Goal: Task Accomplishment & Management: Complete application form

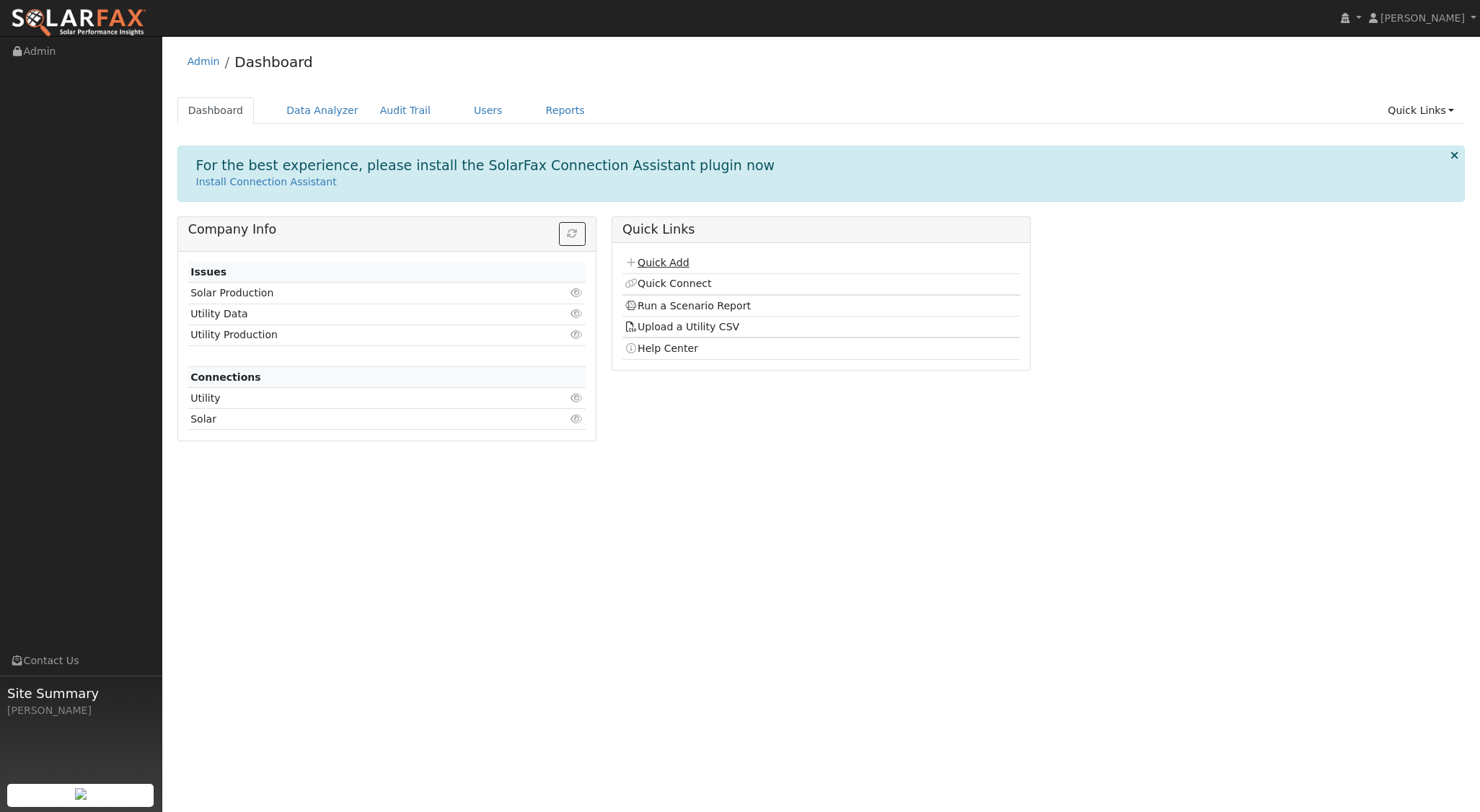
click at [680, 257] on link "Quick Add" at bounding box center [657, 262] width 64 height 11
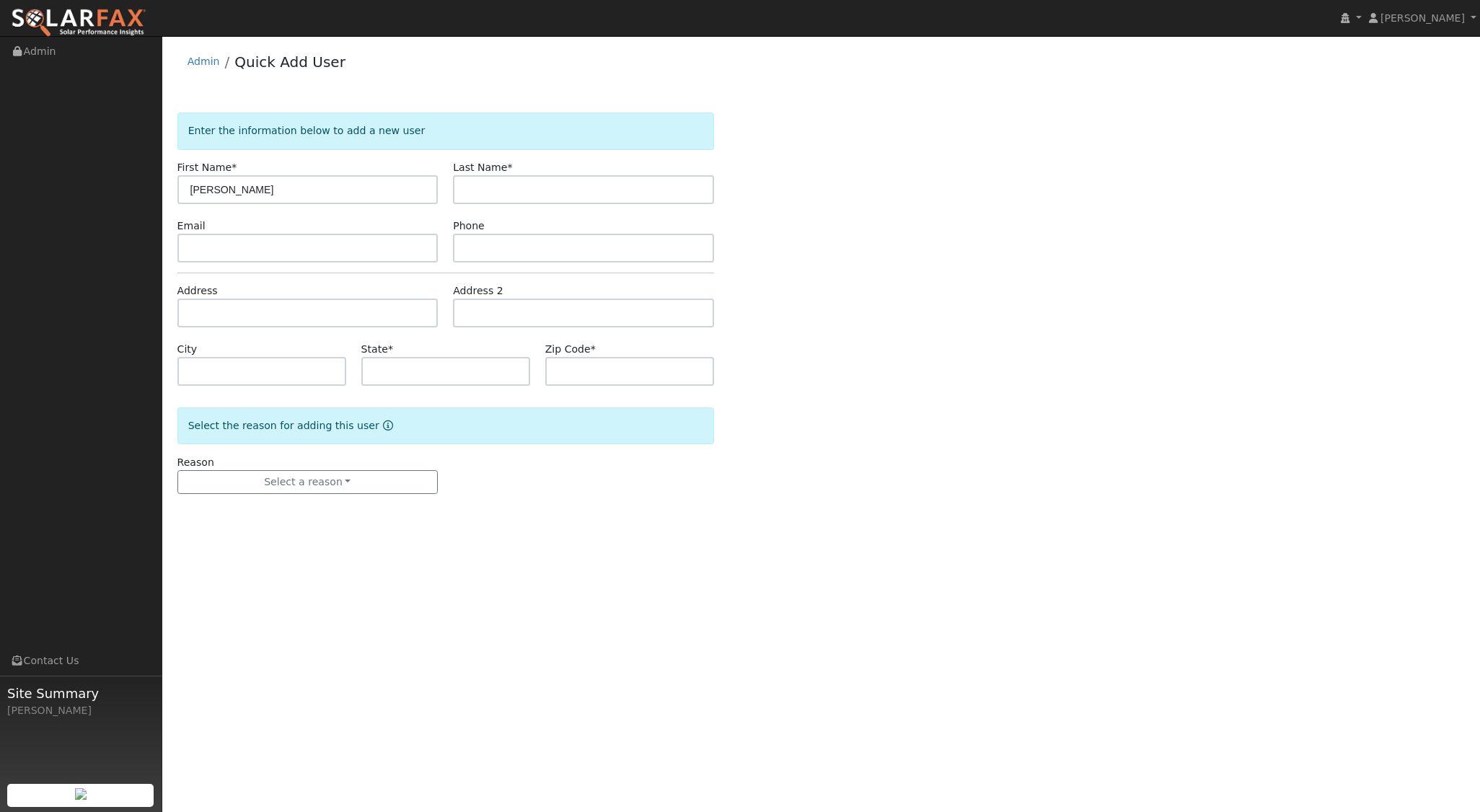
type input "Lee A"
type input "Sather"
click at [341, 317] on input "text" at bounding box center [308, 313] width 261 height 29
type input "889 Northampton Street"
type input "Cambria"
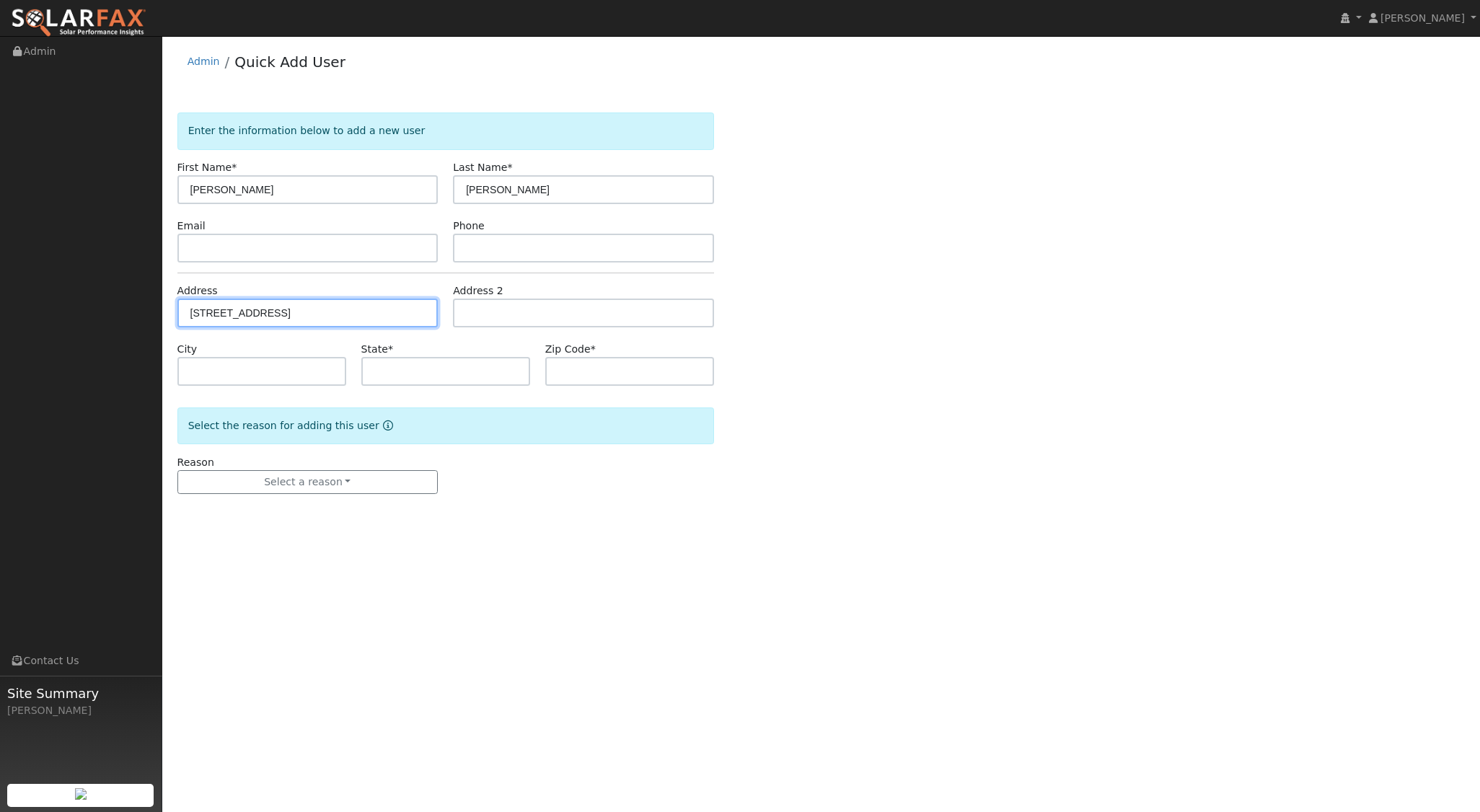
type input "CA"
type input "93428"
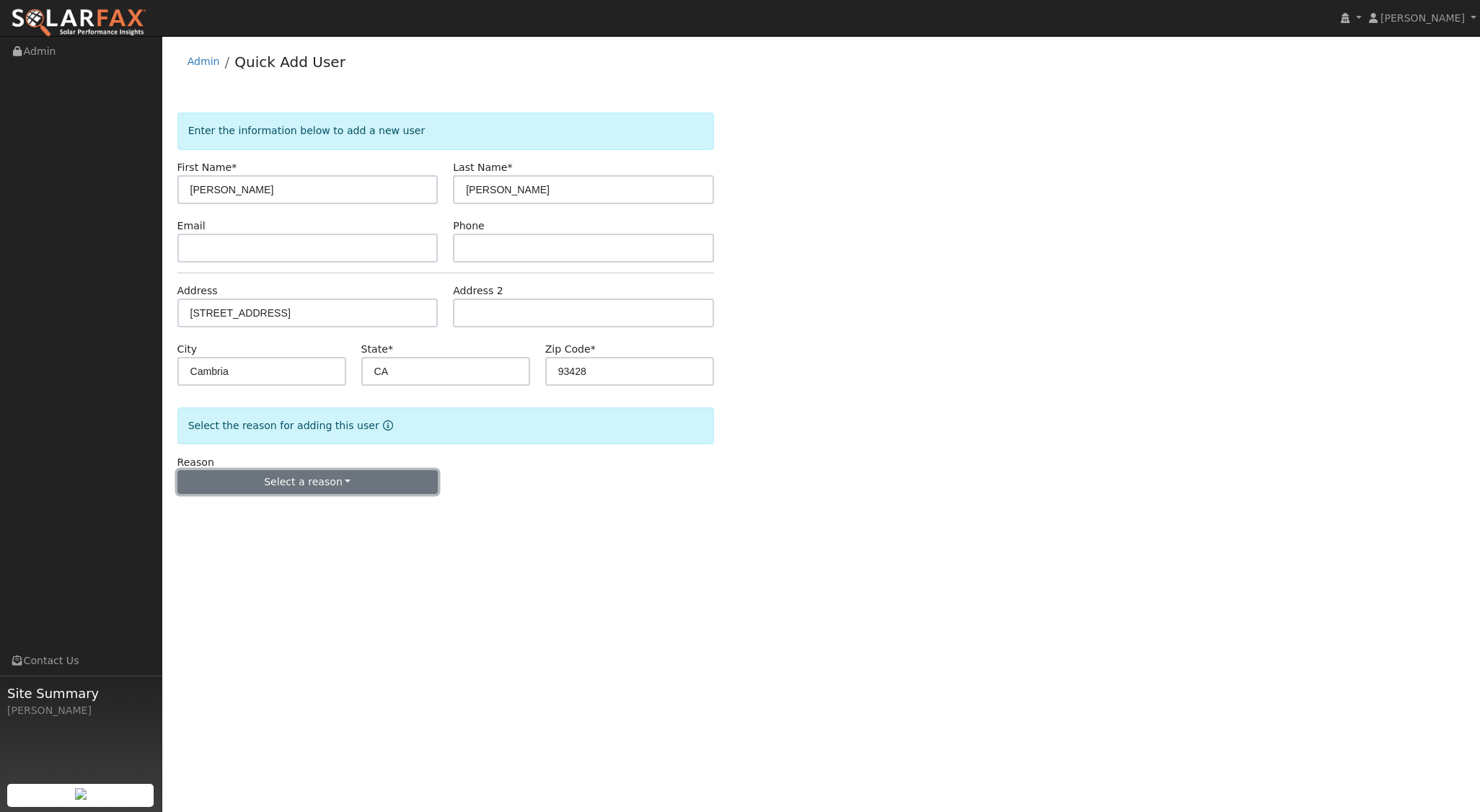
click at [332, 478] on button "Select a reason" at bounding box center [308, 483] width 261 height 24
click at [222, 514] on link "New lead" at bounding box center [258, 511] width 159 height 20
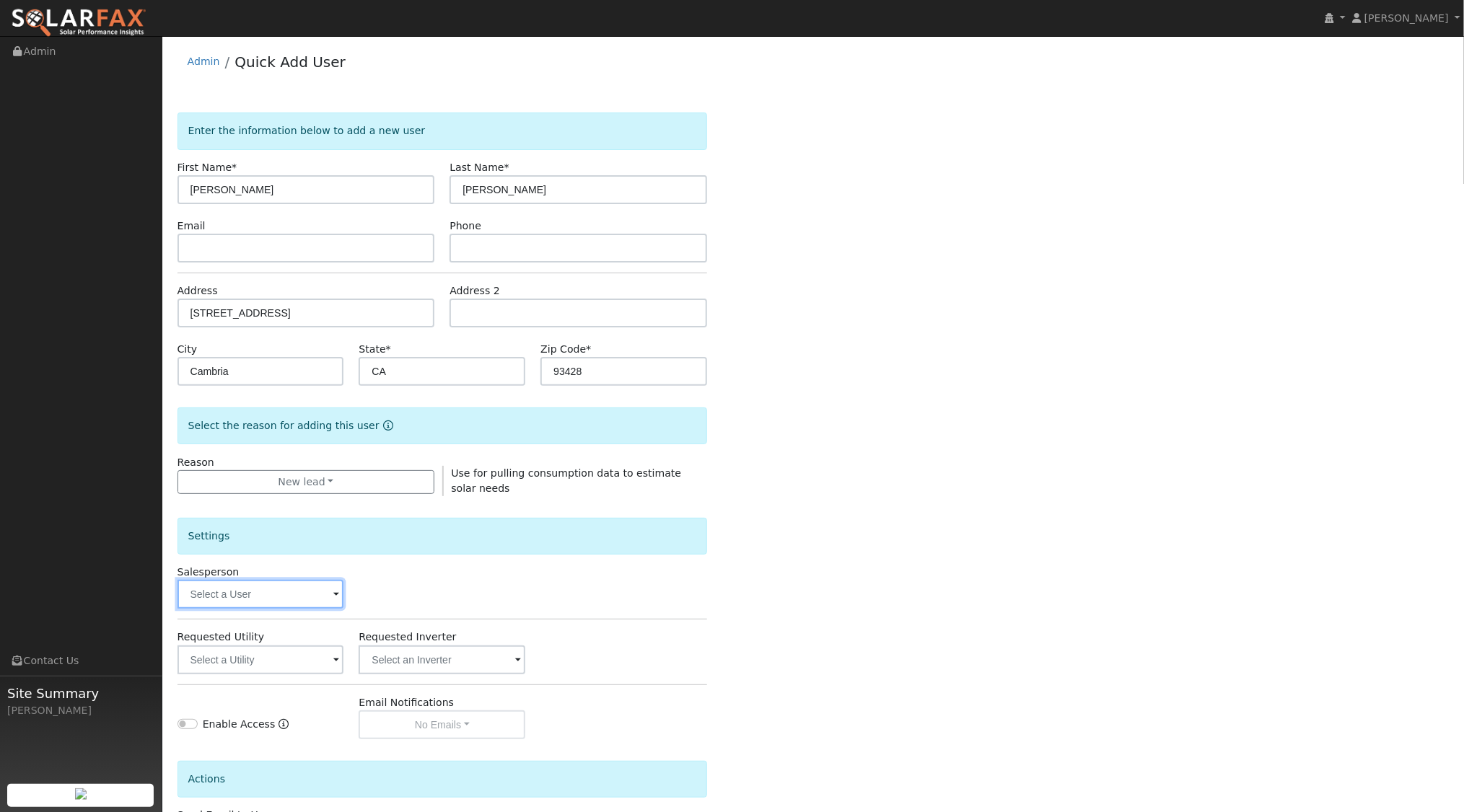
click at [295, 593] on input "text" at bounding box center [261, 595] width 167 height 29
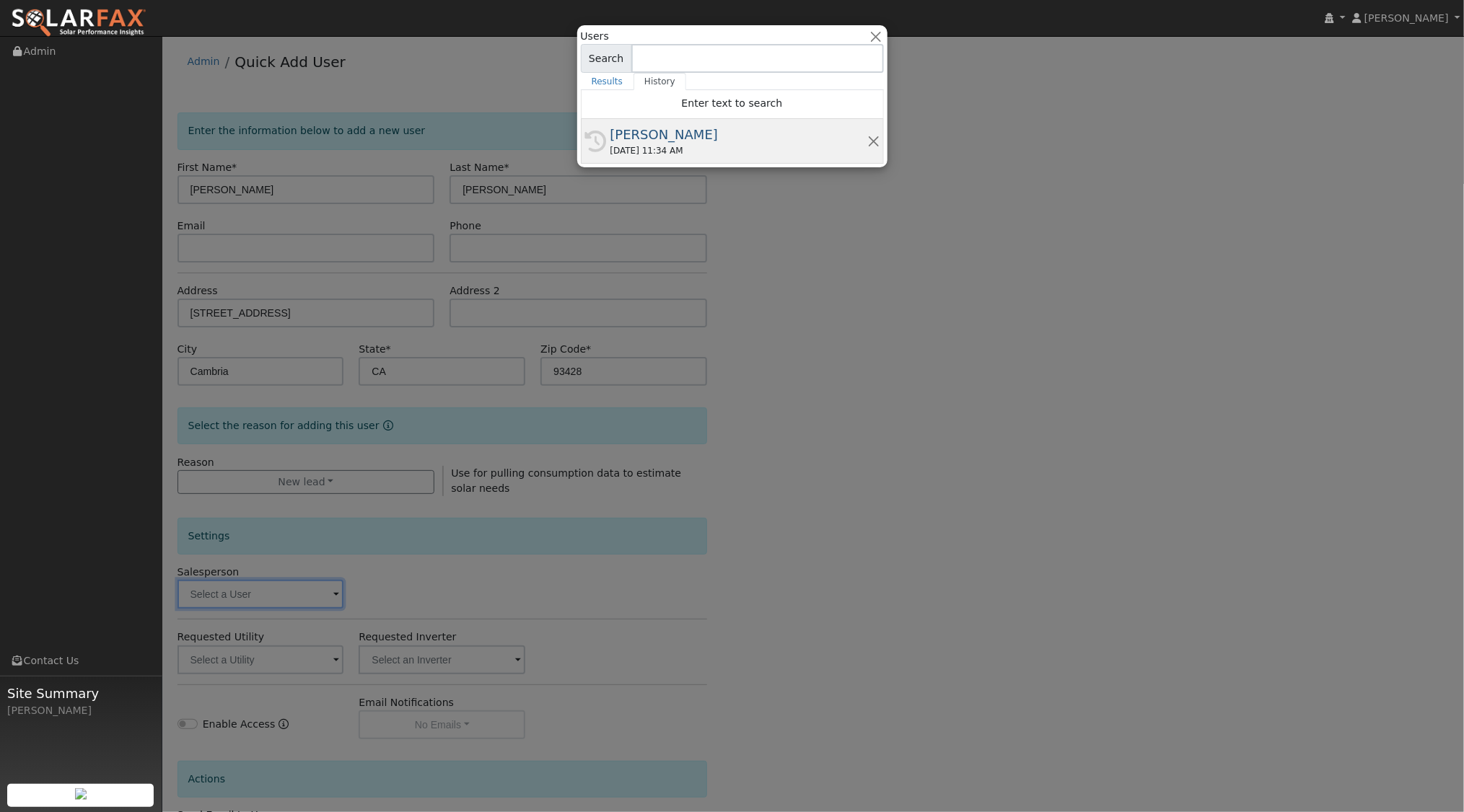
click at [665, 147] on div "09/07/2025 11:34 AM" at bounding box center [739, 150] width 257 height 13
type input "[PERSON_NAME]"
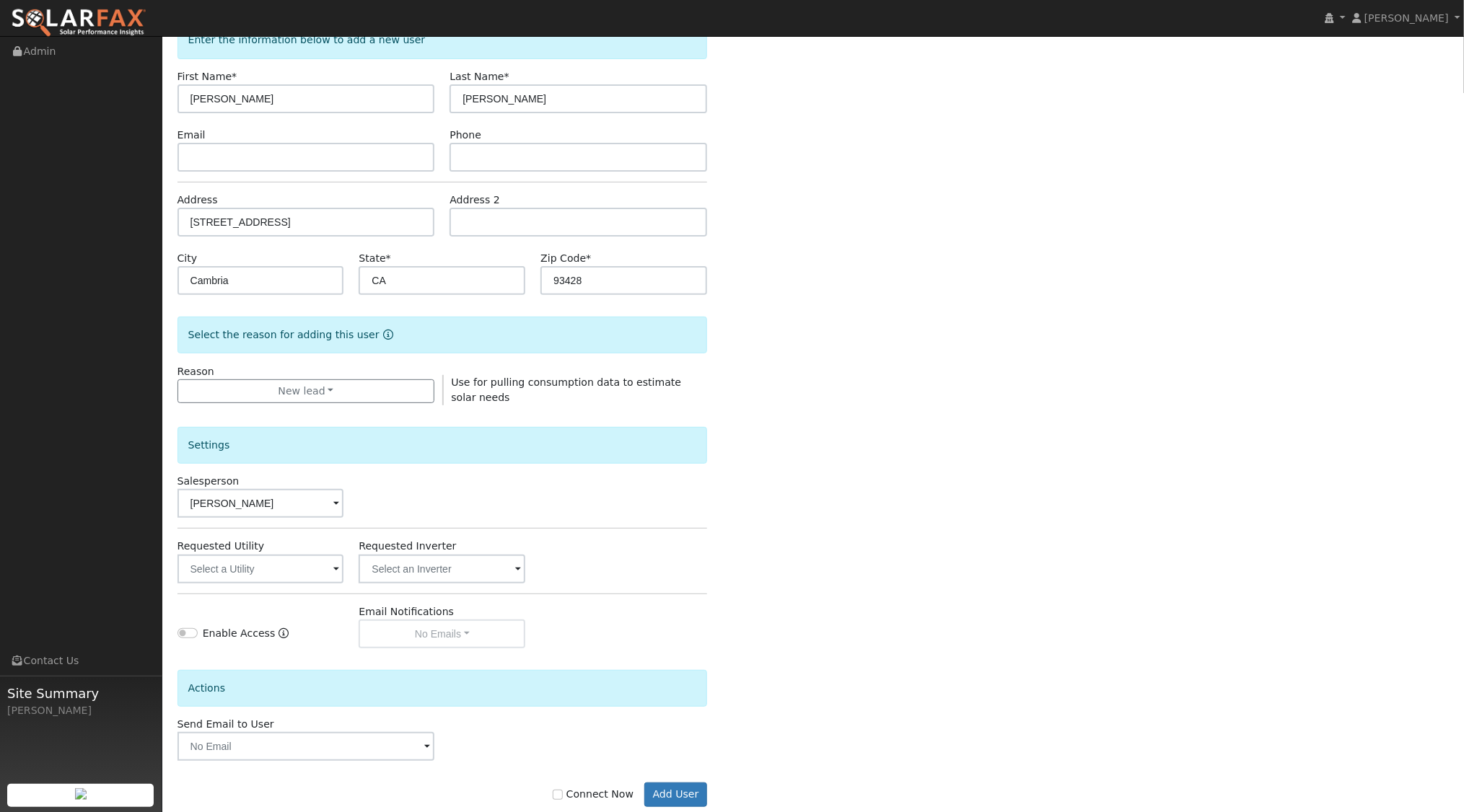
scroll to position [119, 0]
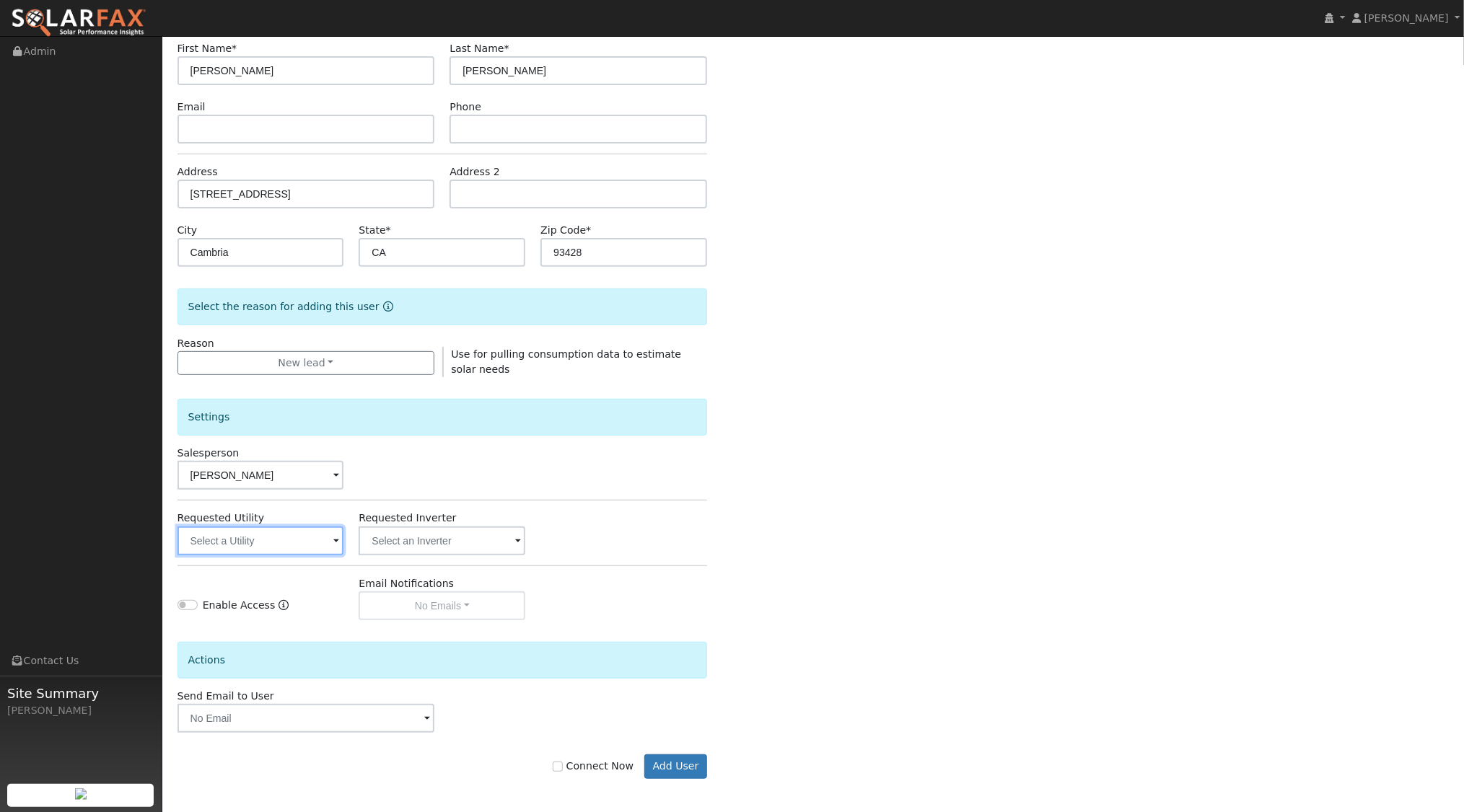
click at [329, 548] on input "text" at bounding box center [261, 541] width 167 height 29
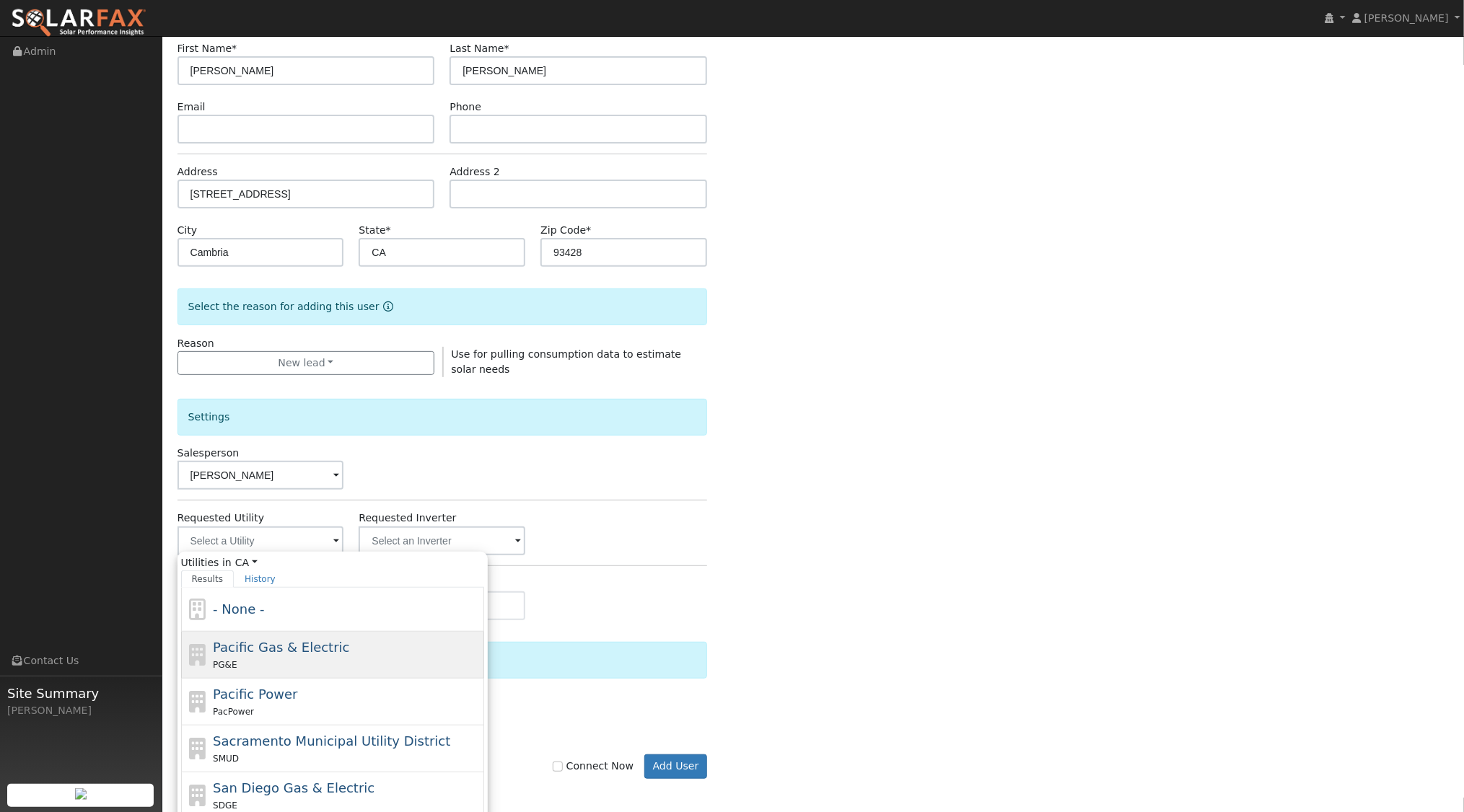
click at [295, 645] on span "Pacific Gas & Electric" at bounding box center [281, 648] width 136 height 15
type input "Pacific Gas & Electric"
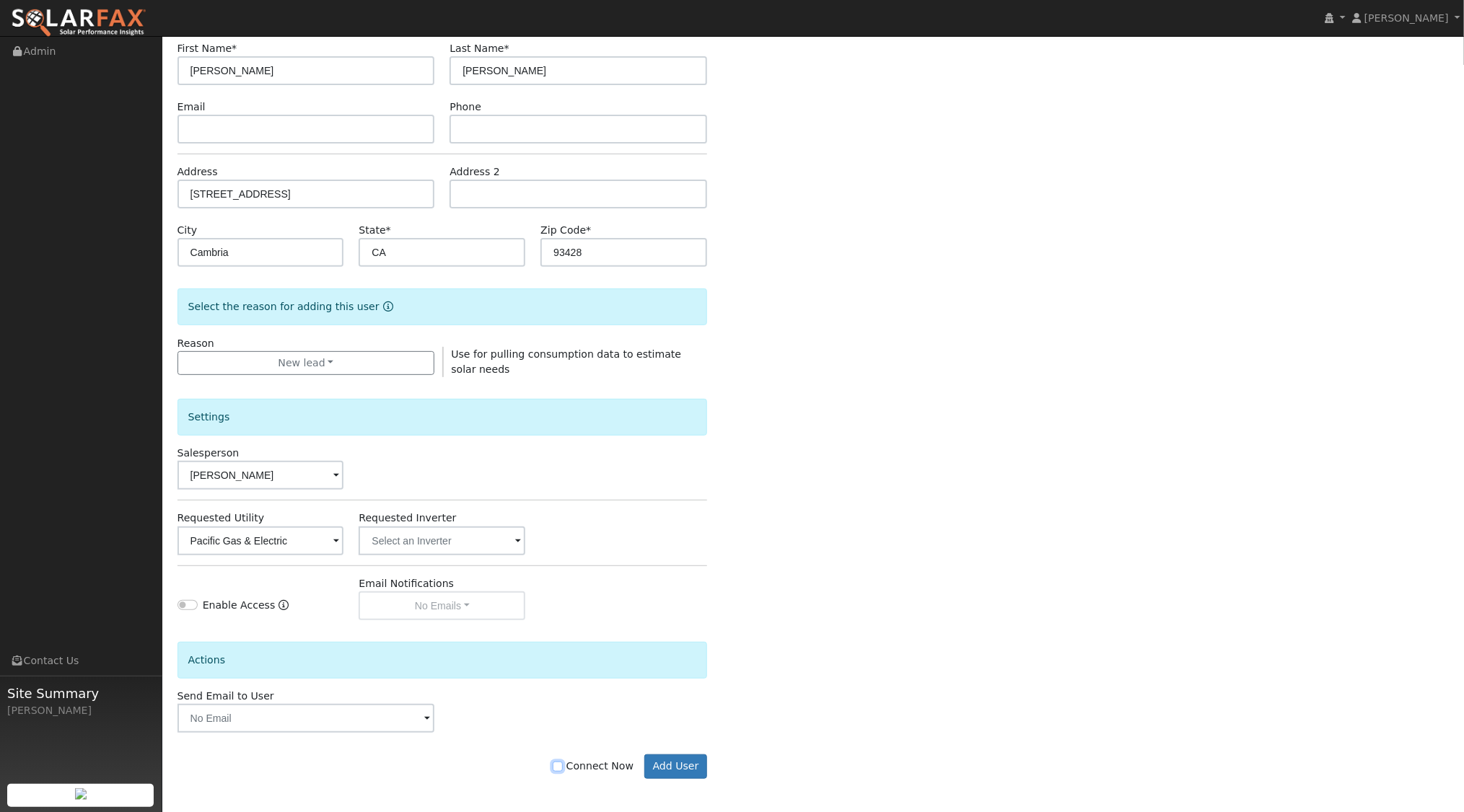
click at [563, 766] on input "Connect Now" at bounding box center [557, 767] width 10 height 10
checkbox input "true"
click at [682, 770] on button "Add User" at bounding box center [675, 767] width 63 height 24
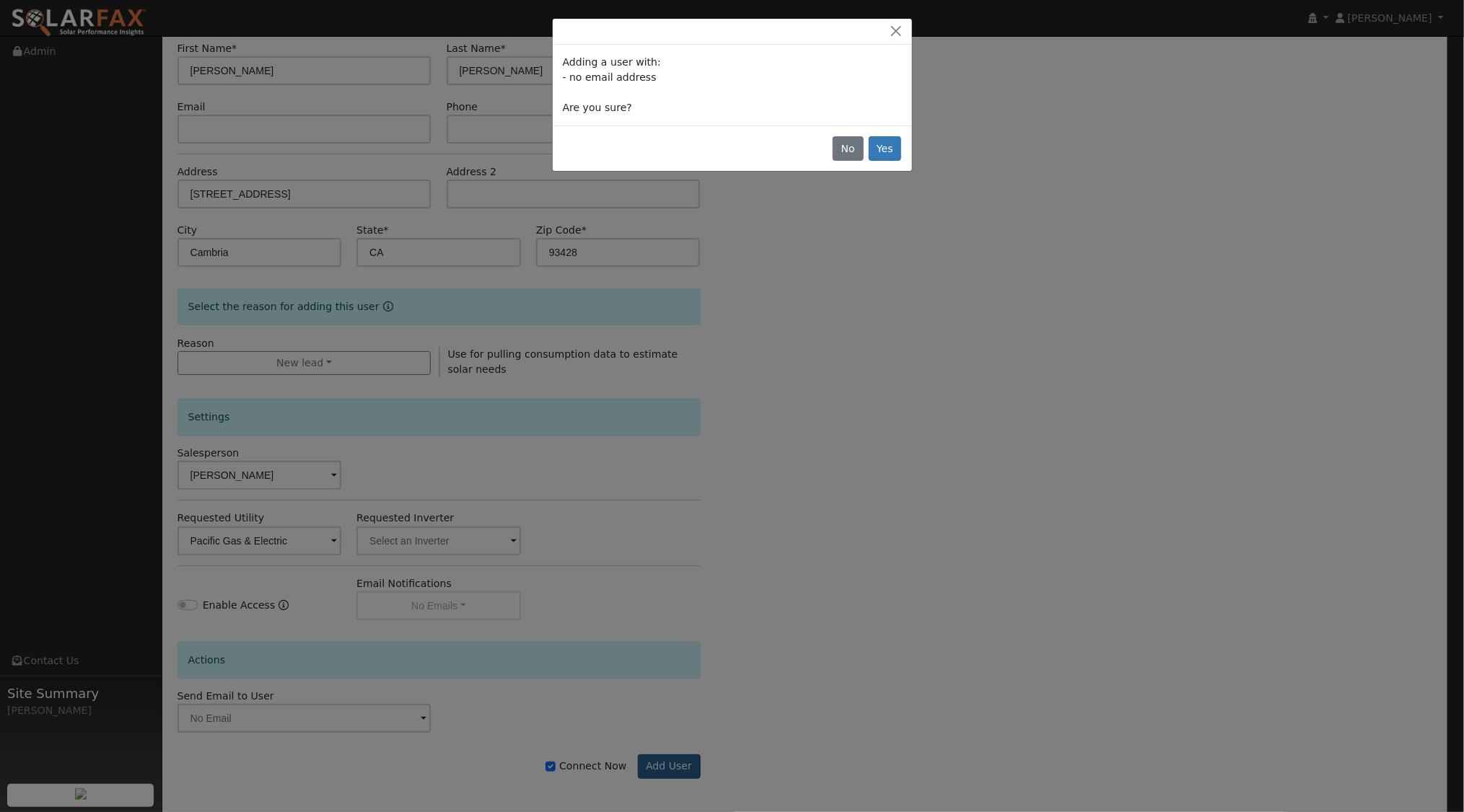
scroll to position [117, 0]
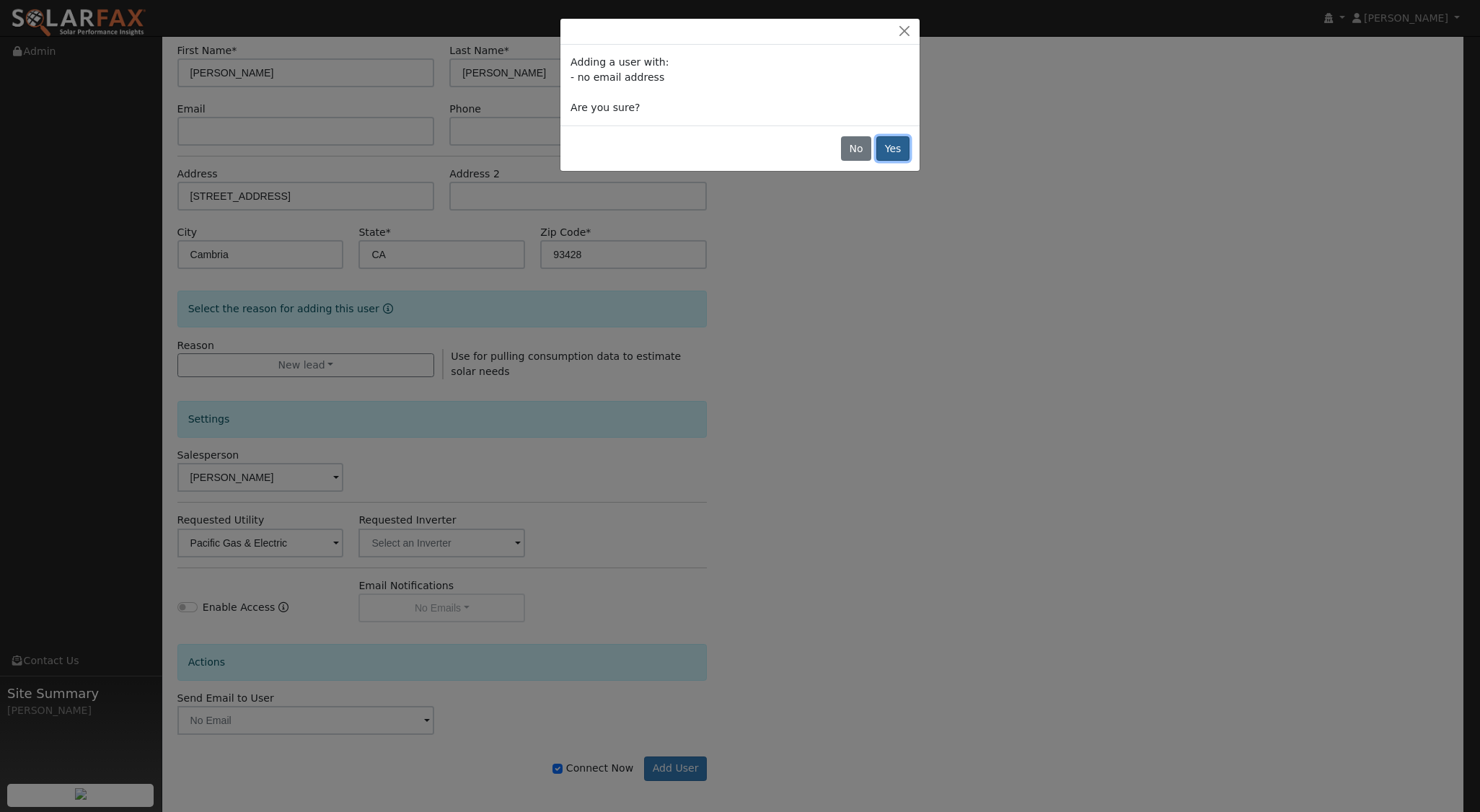
click at [897, 149] on button "Yes" at bounding box center [893, 148] width 33 height 24
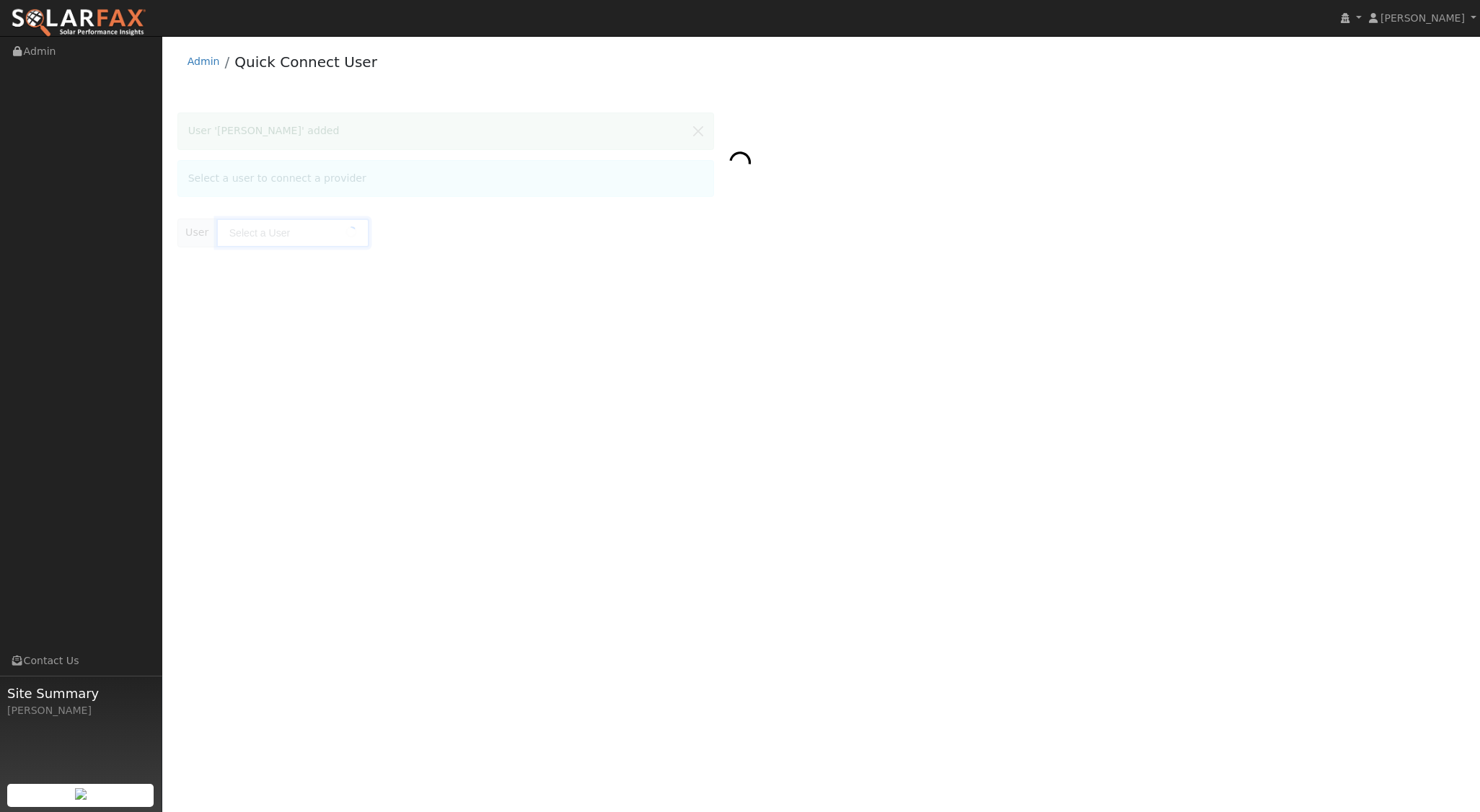
type input "[PERSON_NAME]"
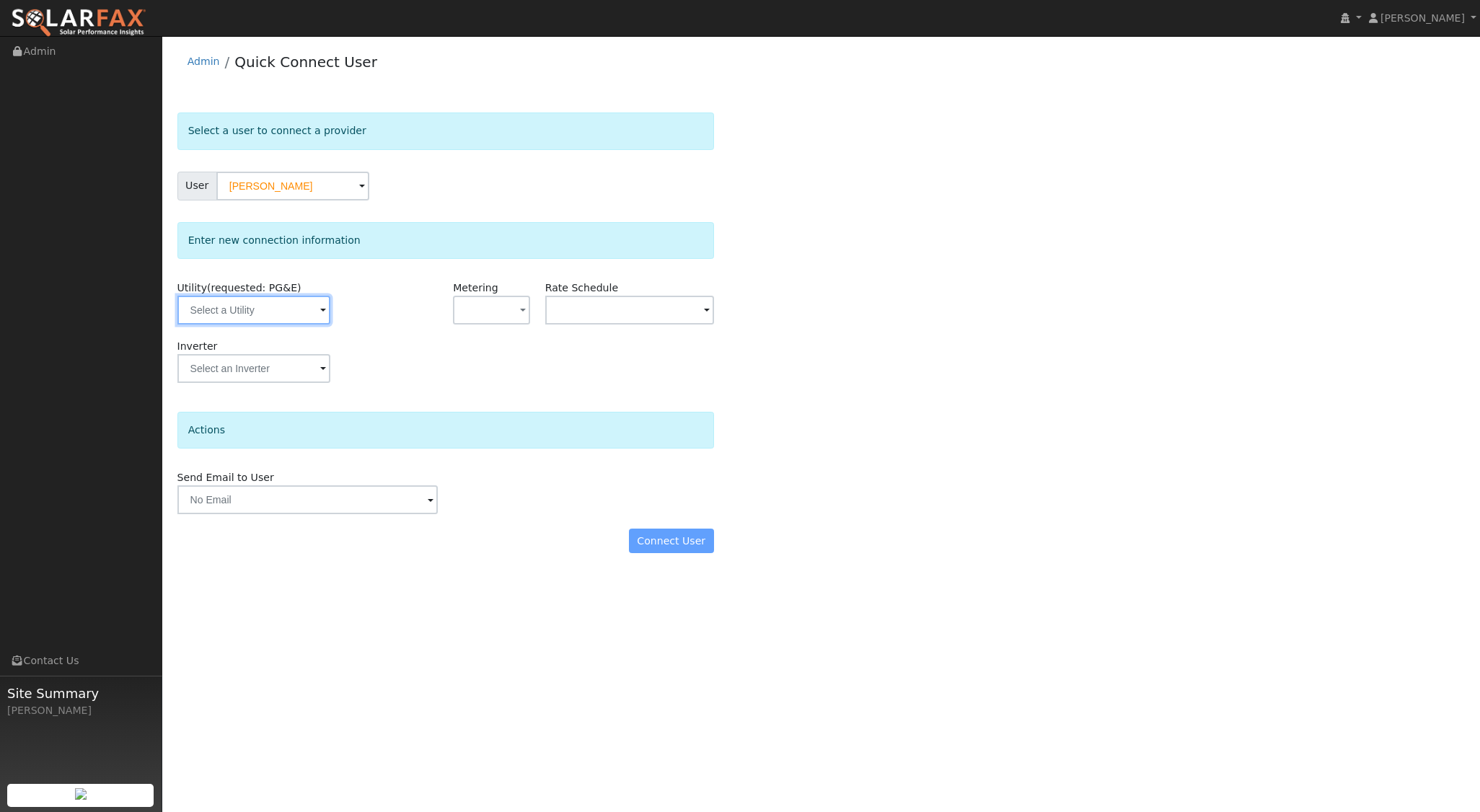
click at [297, 316] on input "text" at bounding box center [254, 310] width 153 height 29
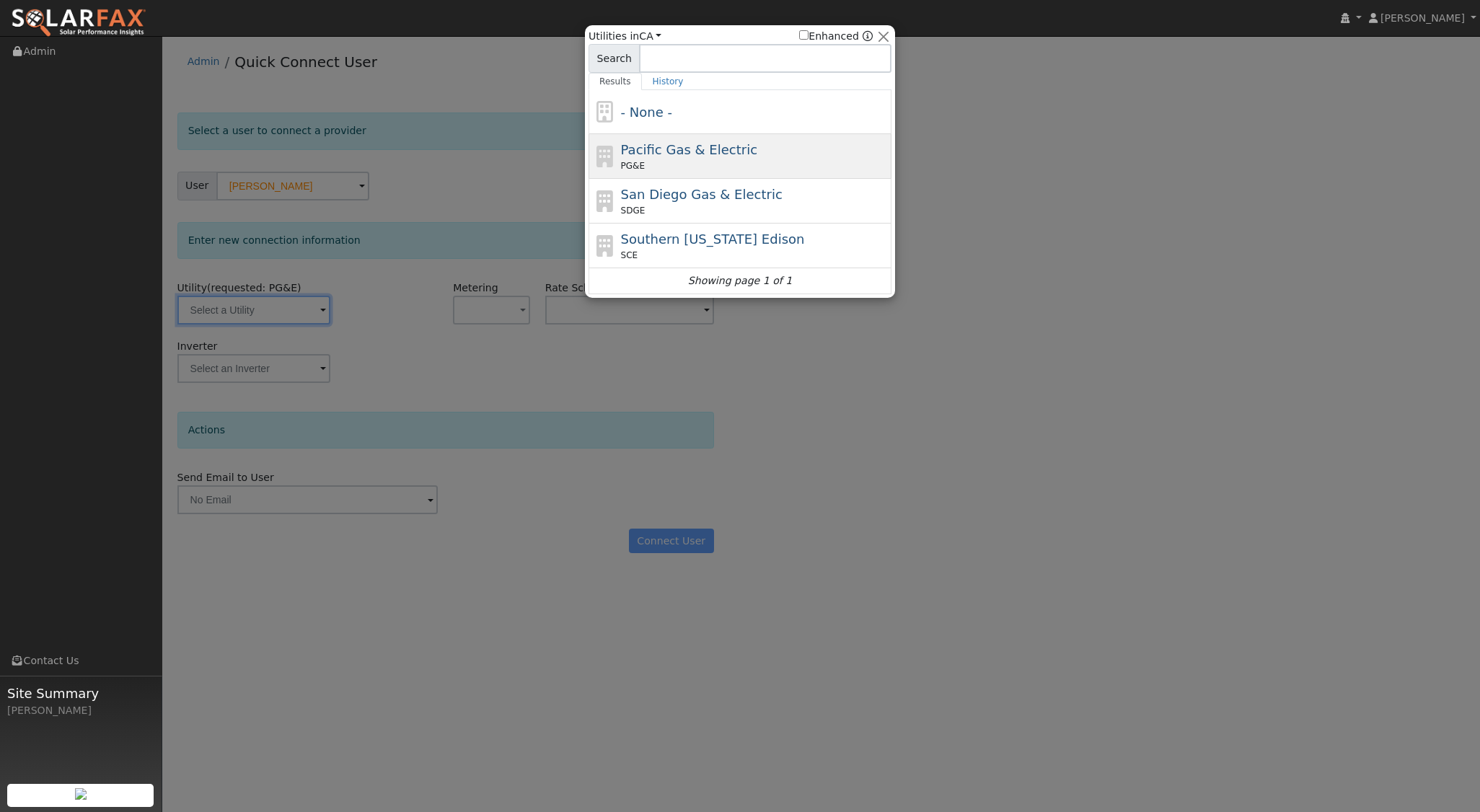
click at [673, 147] on span "Pacific Gas & Electric" at bounding box center [689, 150] width 136 height 15
type input "PG&E"
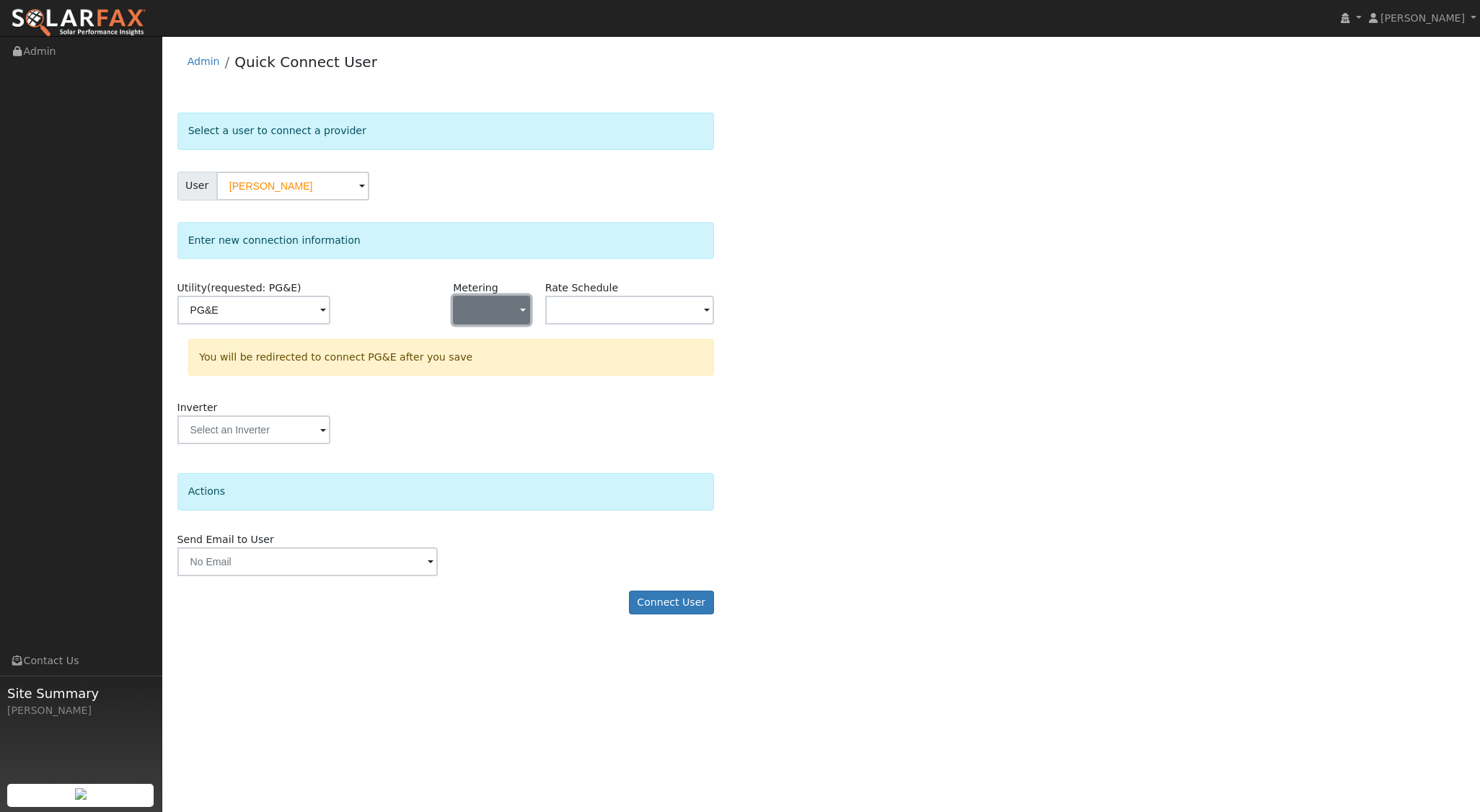
click at [520, 310] on button "button" at bounding box center [491, 310] width 76 height 29
click at [493, 361] on link "NEM" at bounding box center [504, 361] width 100 height 20
click at [632, 310] on input "text" at bounding box center [629, 310] width 169 height 29
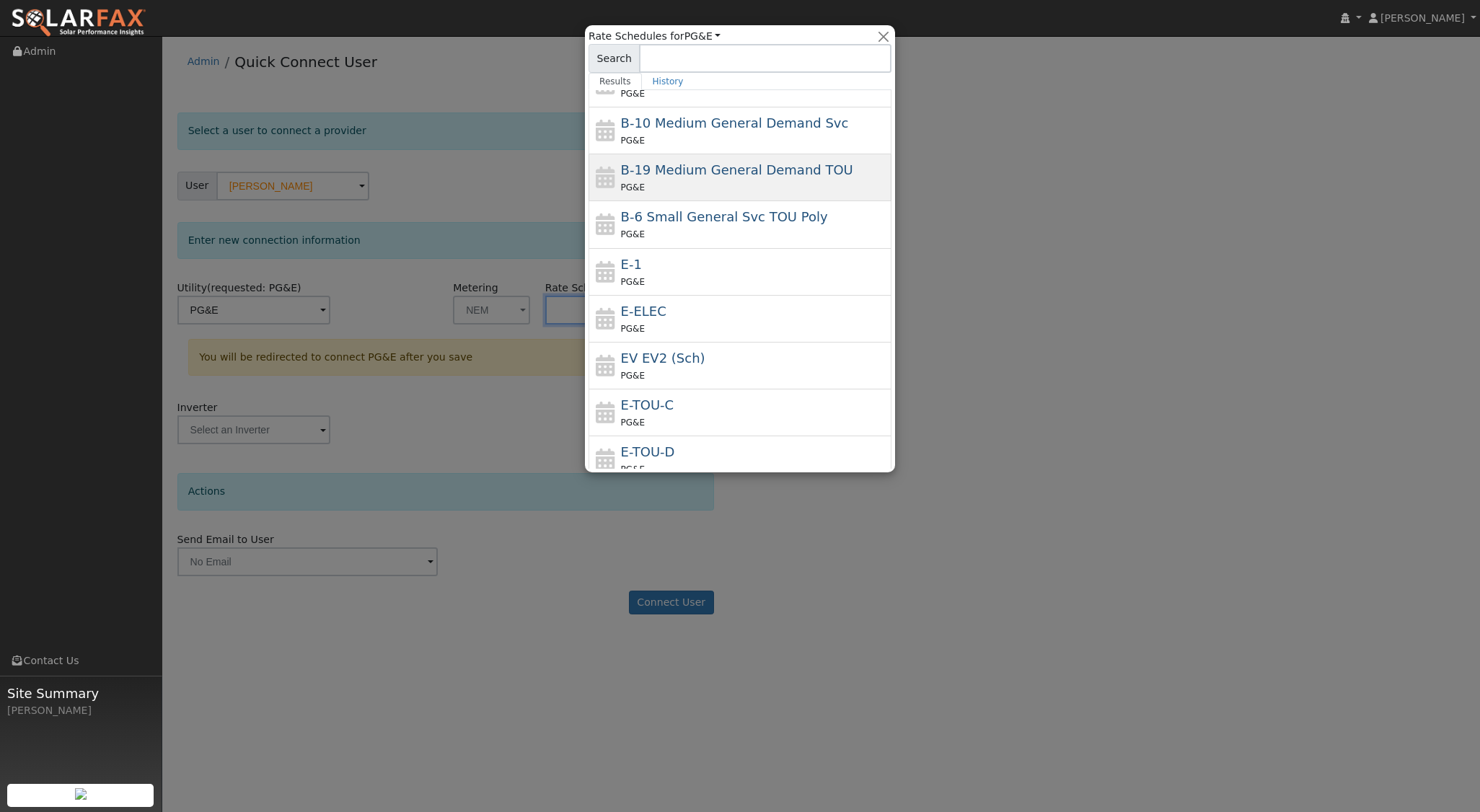
scroll to position [158, 0]
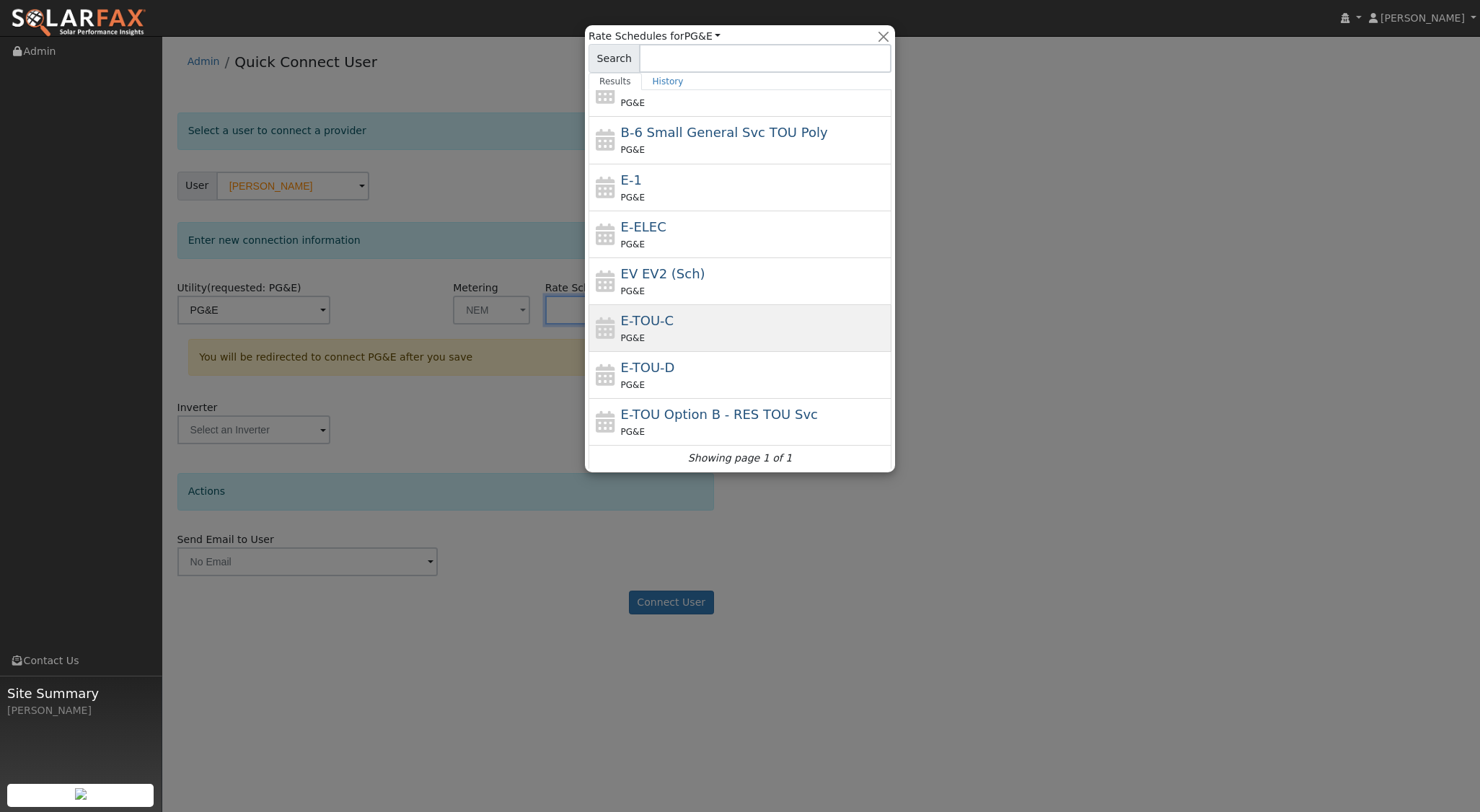
click at [673, 311] on div "E-TOU-C PG&E" at bounding box center [754, 328] width 267 height 35
type input "E-TOU-C"
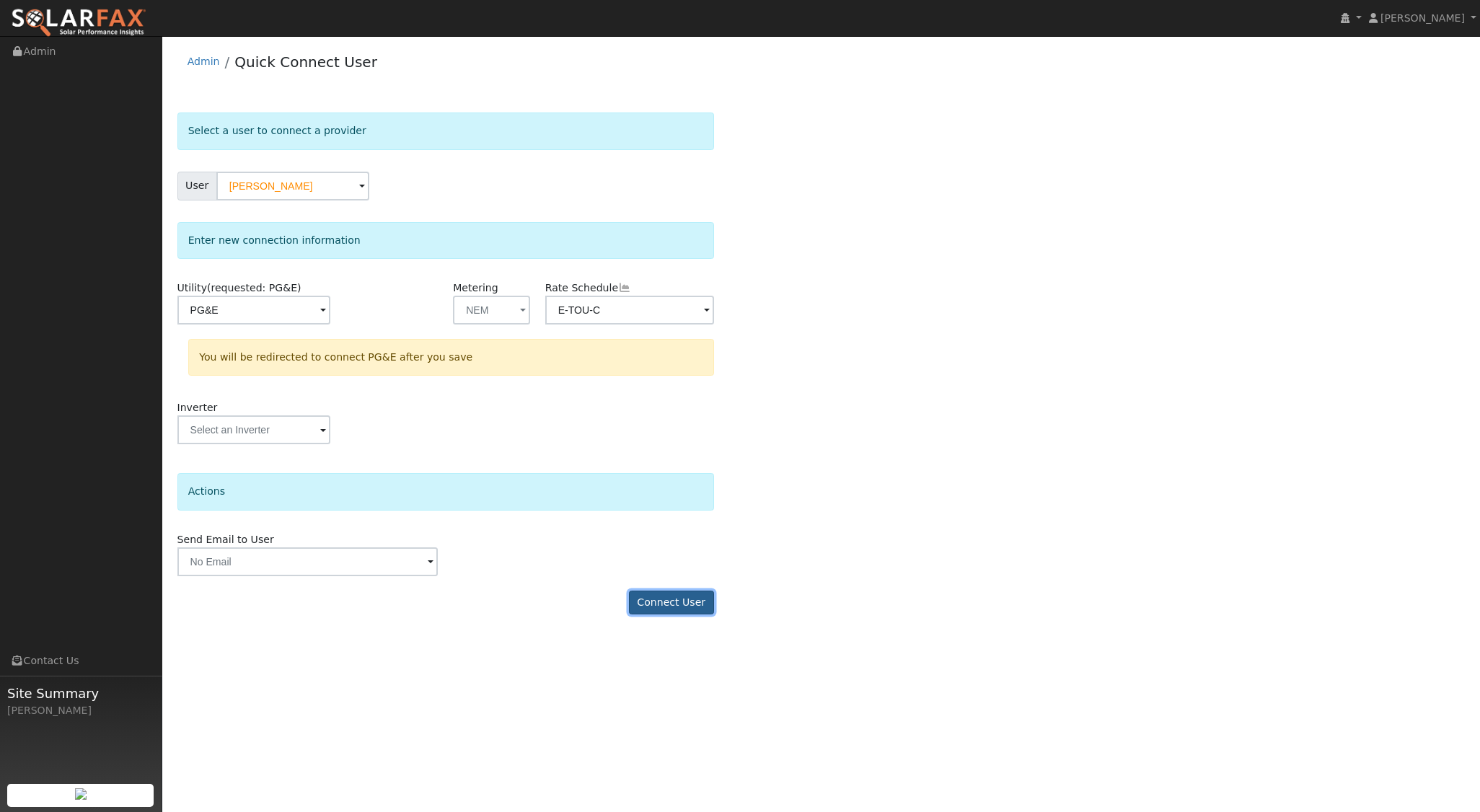
click at [678, 605] on button "Connect User" at bounding box center [671, 603] width 85 height 24
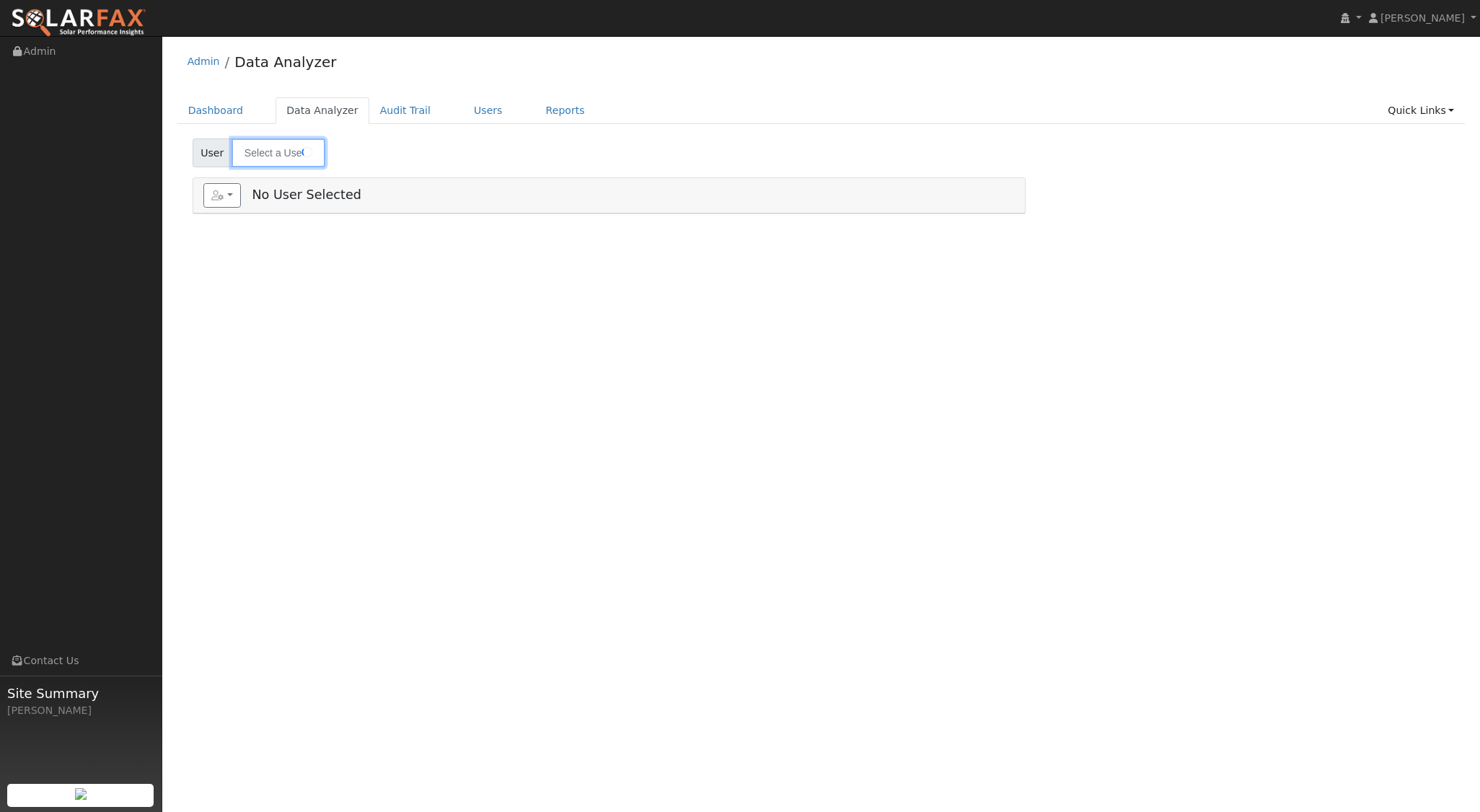
type input "[PERSON_NAME]"
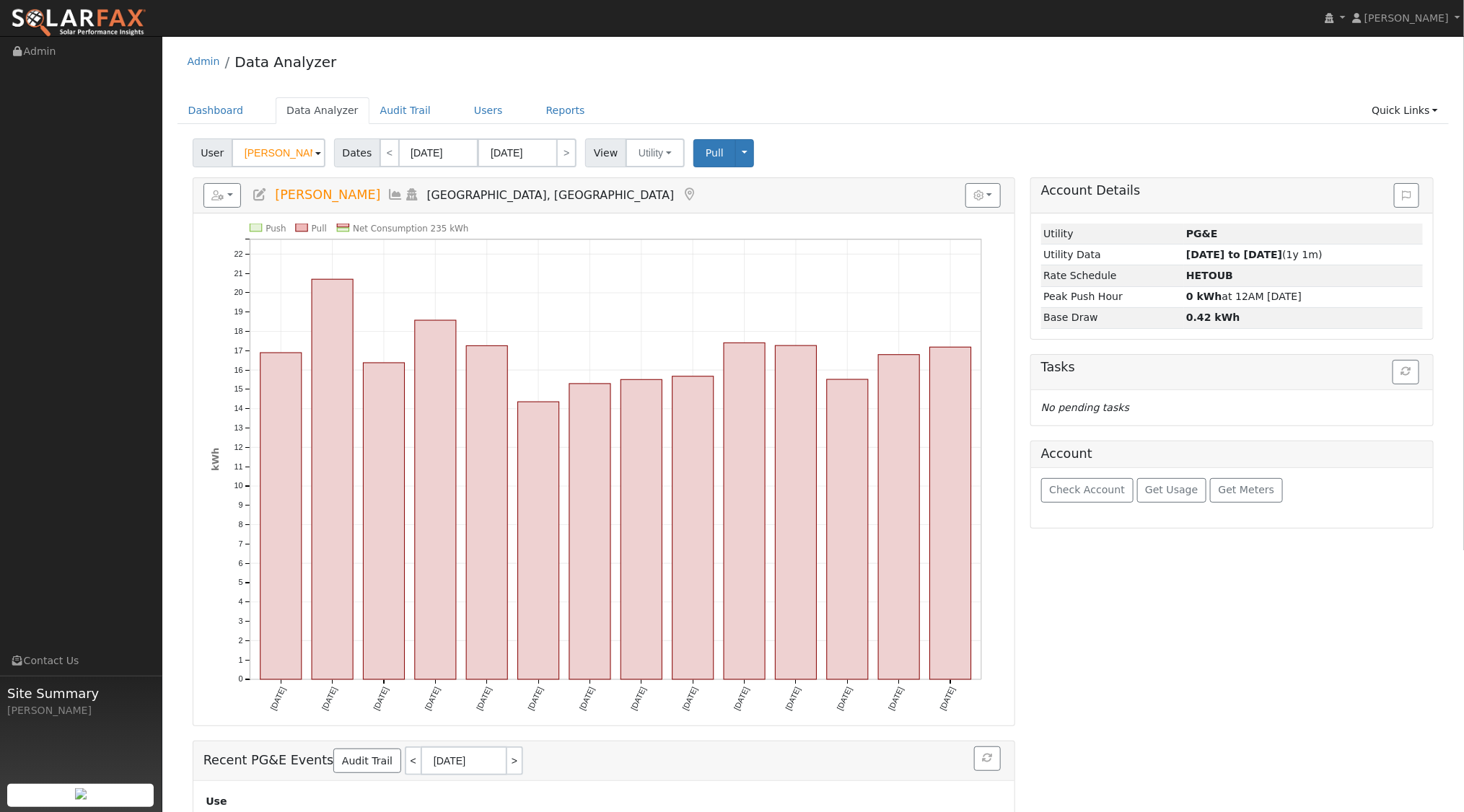
click at [404, 193] on icon at bounding box center [411, 195] width 16 height 13
